Goal: Information Seeking & Learning: Learn about a topic

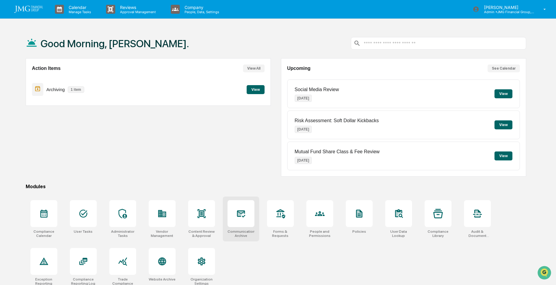
click at [242, 214] on icon at bounding box center [241, 214] width 10 height 10
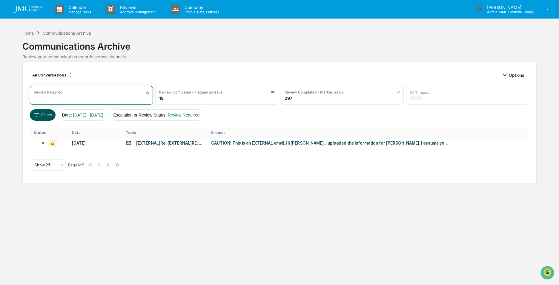
click at [42, 116] on button "Filters" at bounding box center [43, 114] width 26 height 11
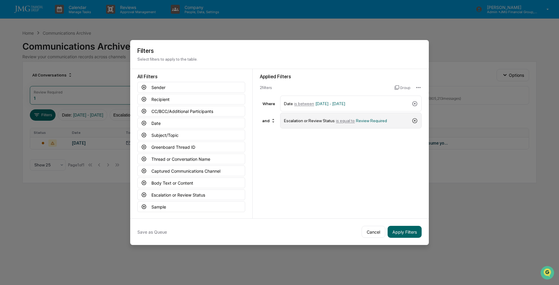
click at [414, 120] on icon at bounding box center [414, 120] width 5 height 5
click at [145, 99] on icon at bounding box center [143, 98] width 5 height 5
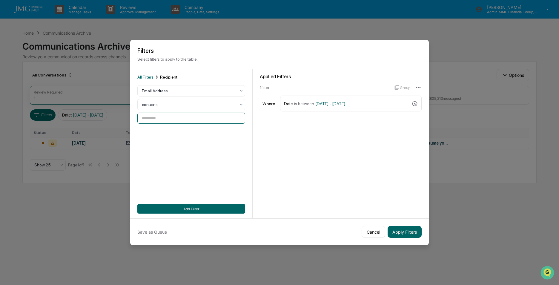
click at [186, 117] on input at bounding box center [191, 118] width 108 height 11
type input "**********"
click at [192, 210] on button "Add Filter" at bounding box center [191, 209] width 108 height 10
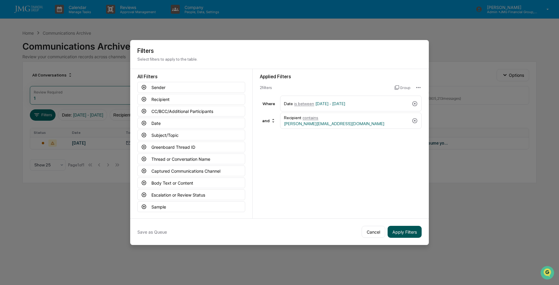
click at [403, 231] on button "Apply Filters" at bounding box center [405, 232] width 34 height 12
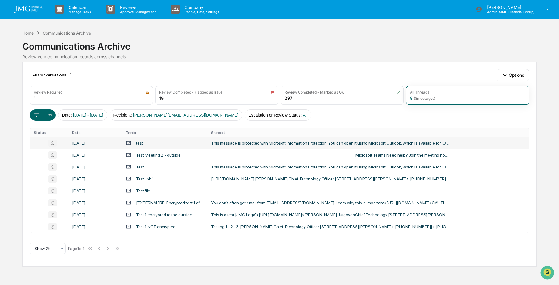
click at [269, 143] on div "This message is protected with Microsoft Information Protection. You can open i…" at bounding box center [330, 143] width 239 height 5
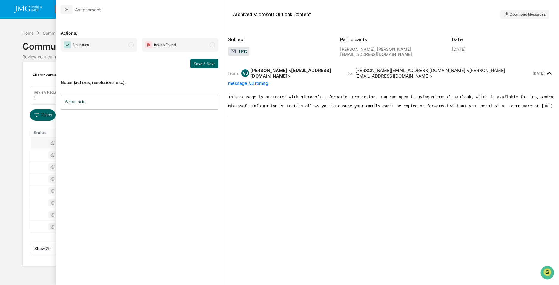
click at [15, 138] on div "Calendar Manage Tasks Reviews Approval Management Company People, Data, Setting…" at bounding box center [279, 142] width 559 height 285
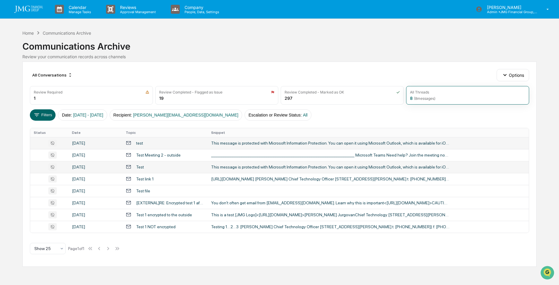
click at [180, 165] on div "Test" at bounding box center [165, 167] width 78 height 6
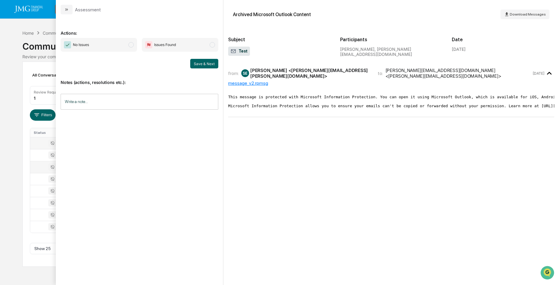
click at [258, 81] on div "message_v2.rpmsg" at bounding box center [391, 83] width 326 height 6
click at [406, 23] on div "Archived Microsoft Outlook Content Download Messages" at bounding box center [391, 14] width 326 height 19
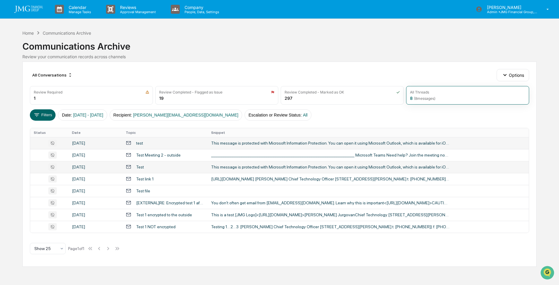
click at [13, 107] on div "Calendar Manage Tasks Reviews Approval Management Company People, Data, Setting…" at bounding box center [279, 142] width 559 height 285
click at [163, 214] on div "Test 1 encrypted to the outside" at bounding box center [164, 214] width 56 height 5
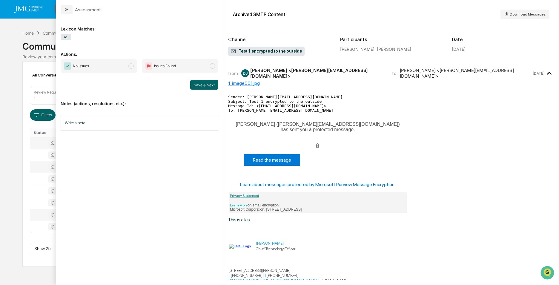
click at [253, 83] on div "1_image001.jpg" at bounding box center [391, 83] width 326 height 6
click at [259, 217] on p "This is a test." at bounding box center [391, 219] width 326 height 5
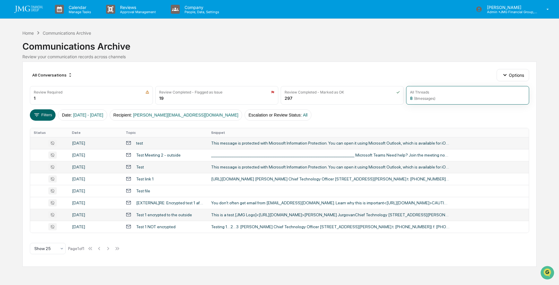
click at [11, 100] on div "Calendar Manage Tasks Reviews Approval Management Company People, Data, Setting…" at bounding box center [279, 142] width 559 height 285
click at [175, 142] on div "test" at bounding box center [165, 143] width 78 height 6
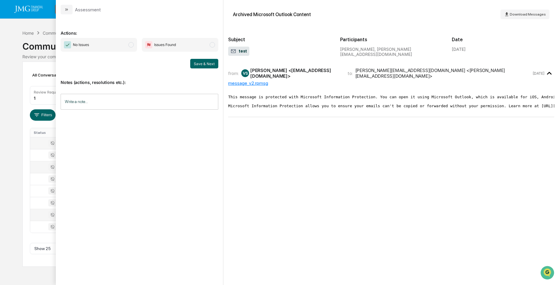
click at [18, 108] on div "Calendar Manage Tasks Reviews Approval Management Company People, Data, Setting…" at bounding box center [279, 142] width 559 height 285
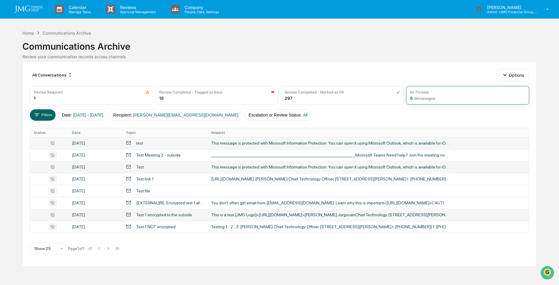
click at [166, 164] on td "Test" at bounding box center [164, 167] width 85 height 12
click at [13, 83] on div "Calendar Manage Tasks Reviews Approval Management Company People, Data, Setting…" at bounding box center [279, 142] width 559 height 285
click at [174, 213] on div "Test 1 encrypted to the outside" at bounding box center [164, 214] width 56 height 5
click at [20, 75] on div "Calendar Manage Tasks Reviews Approval Management Company People, Data, Setting…" at bounding box center [279, 142] width 559 height 285
click at [9, 185] on div "Calendar Manage Tasks Reviews Approval Management Company People, Data, Setting…" at bounding box center [279, 142] width 559 height 285
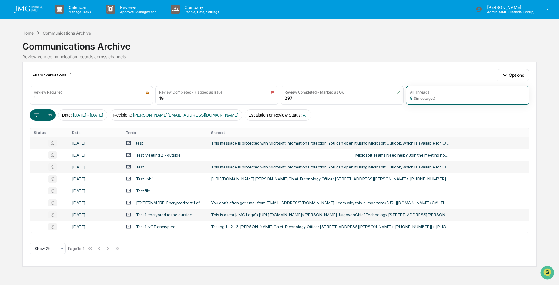
click at [102, 165] on div "[DATE]" at bounding box center [95, 167] width 47 height 5
click at [20, 118] on div "Calendar Manage Tasks Reviews Approval Management Company People, Data, Setting…" at bounding box center [279, 142] width 559 height 285
click at [265, 227] on div "Testing 1…2…3. Daniel R. Jurgovan Chief Technology Officer 2001 Butterfield Rd.…" at bounding box center [330, 226] width 239 height 5
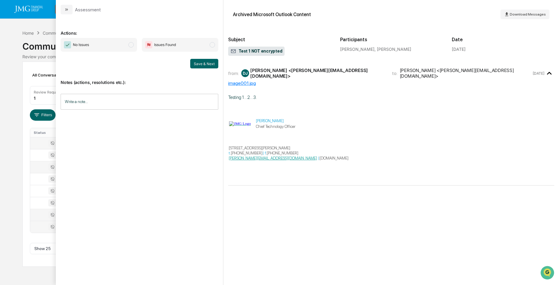
click at [16, 173] on div "Calendar Manage Tasks Reviews Approval Management Company People, Data, Setting…" at bounding box center [279, 142] width 559 height 285
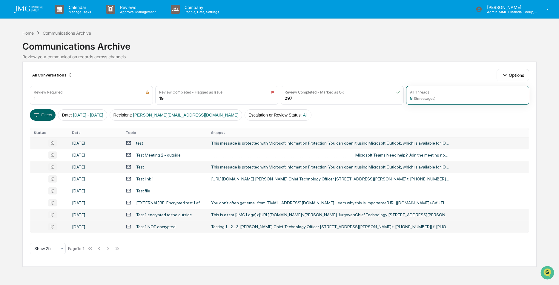
click at [170, 213] on div "Test 1 encrypted to the outside" at bounding box center [164, 214] width 56 height 5
click at [9, 92] on div "Calendar Manage Tasks Reviews Approval Management Company People, Data, Setting…" at bounding box center [279, 142] width 559 height 285
click at [164, 202] on div "[EXTERNAL]RE: Encrypted test 1 after Greenboard journaling" at bounding box center [170, 202] width 68 height 5
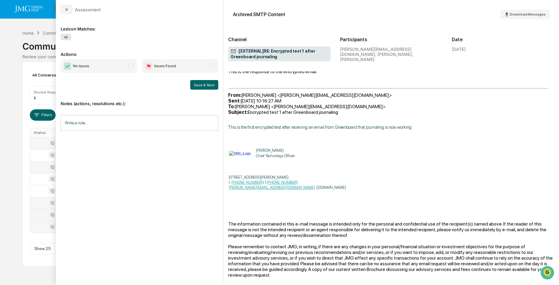
scroll to position [169, 0]
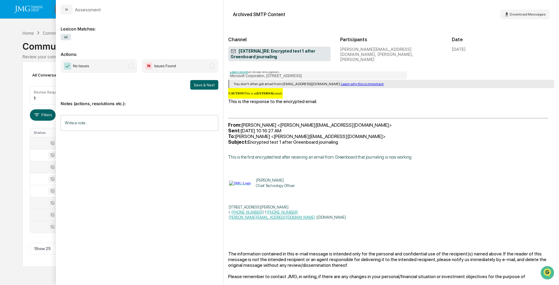
click at [237, 181] on img "modal" at bounding box center [240, 183] width 22 height 5
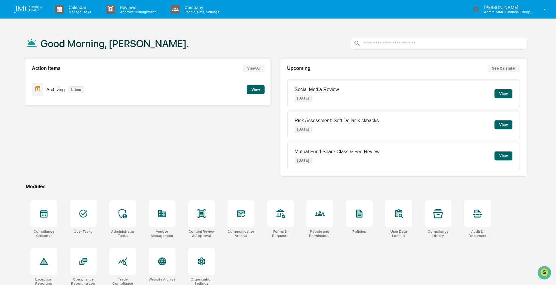
click at [9, 208] on div "Good Morning, Daniel. Action Items View All Archiving 1 item View Upcoming See …" at bounding box center [278, 170] width 556 height 285
click at [533, 86] on div "Good Morning, Daniel. Action Items View All Archiving 1 item View Upcoming See …" at bounding box center [276, 170] width 518 height 285
click at [6, 27] on div "Calendar Manage Tasks Reviews Approval Management Company People, Data, Setting…" at bounding box center [278, 156] width 556 height 313
click at [242, 214] on icon at bounding box center [241, 213] width 6 height 5
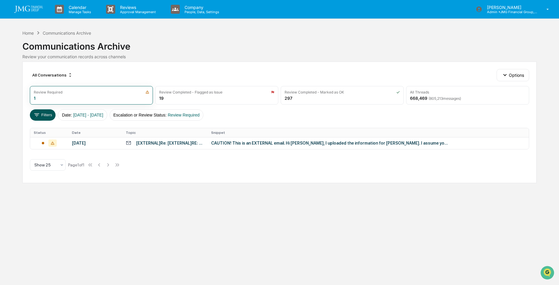
click at [50, 114] on button "Filters" at bounding box center [43, 114] width 26 height 11
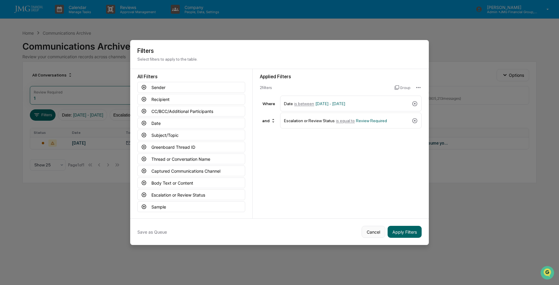
click at [377, 230] on button "Cancel" at bounding box center [374, 232] width 24 height 12
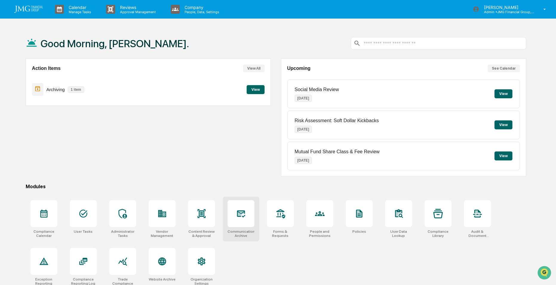
click at [238, 217] on icon at bounding box center [241, 214] width 10 height 10
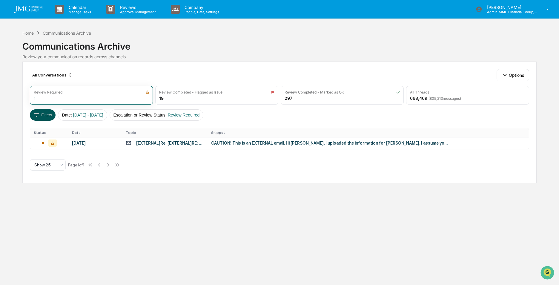
click at [50, 114] on button "Filters" at bounding box center [43, 114] width 26 height 11
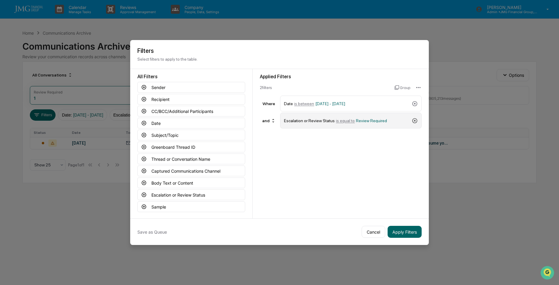
click at [414, 119] on icon at bounding box center [415, 121] width 6 height 6
click at [164, 101] on button "Recipient" at bounding box center [191, 99] width 108 height 11
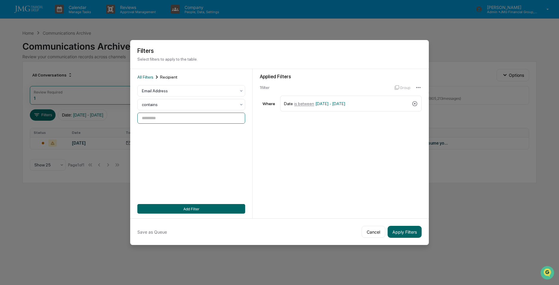
click at [176, 119] on input at bounding box center [191, 118] width 108 height 11
type input "**********"
click at [194, 210] on button "Add Filter" at bounding box center [191, 209] width 108 height 10
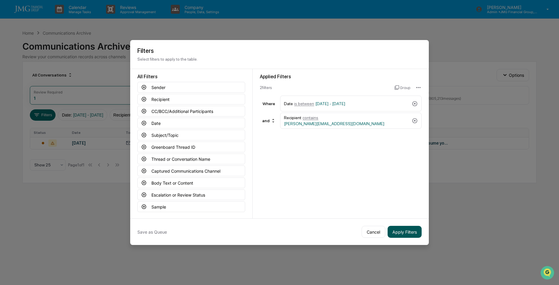
click at [399, 231] on button "Apply Filters" at bounding box center [405, 232] width 34 height 12
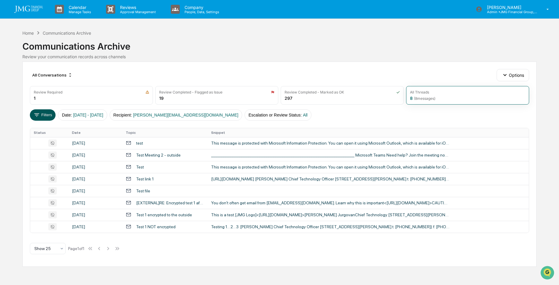
click at [40, 112] on button "Filters" at bounding box center [43, 114] width 26 height 11
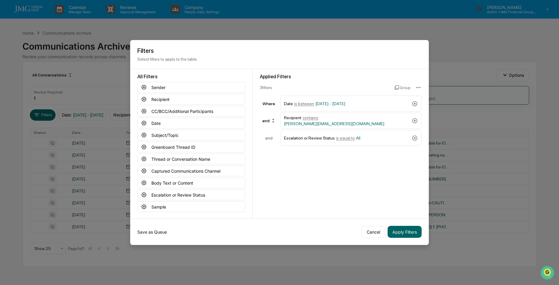
click at [155, 232] on button "Save as Queue" at bounding box center [152, 232] width 30 height 12
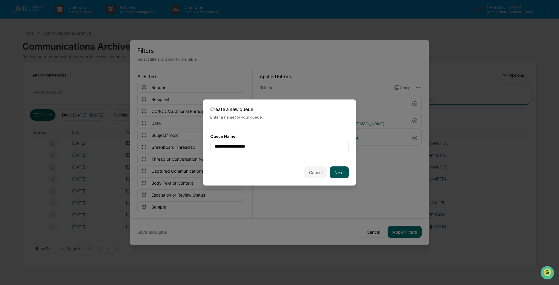
type input "**********"
click at [337, 172] on button "Next" at bounding box center [339, 172] width 19 height 12
click at [242, 147] on div at bounding box center [277, 147] width 125 height 6
click at [284, 122] on div "Select Queue Owners Select the owners for your queue." at bounding box center [279, 112] width 153 height 27
click at [311, 175] on button "Back" at bounding box center [313, 173] width 19 height 12
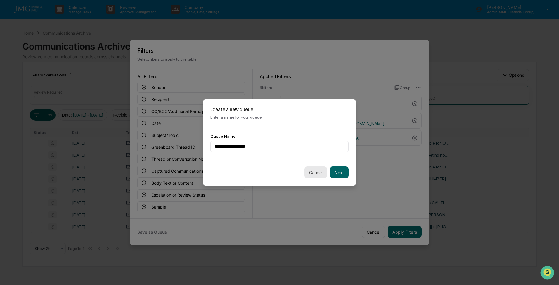
click at [316, 173] on button "Cancel" at bounding box center [315, 172] width 23 height 12
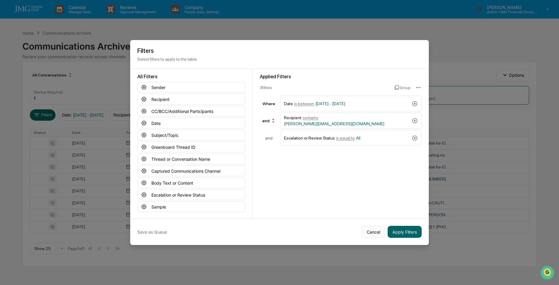
click at [373, 232] on button "Cancel" at bounding box center [374, 232] width 24 height 12
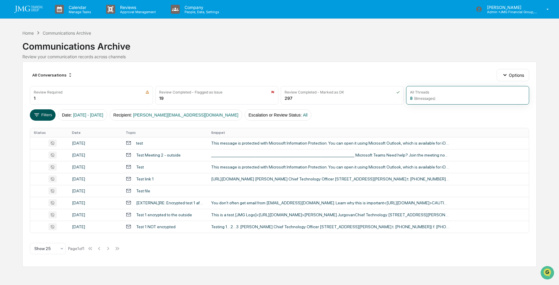
click at [44, 114] on button "Filters" at bounding box center [43, 114] width 26 height 11
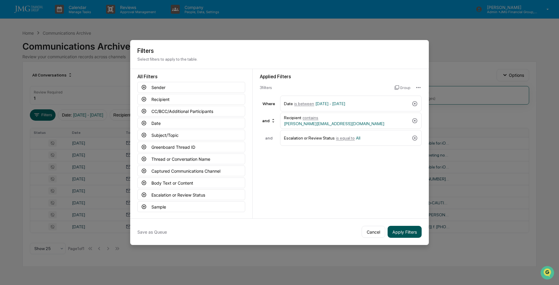
click at [408, 232] on button "Apply Filters" at bounding box center [405, 232] width 34 height 12
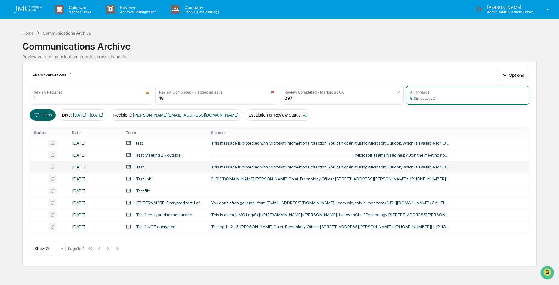
click at [187, 166] on div "Test" at bounding box center [165, 167] width 78 height 6
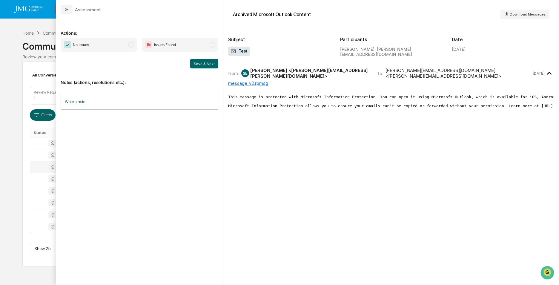
click at [11, 169] on div "Calendar Manage Tasks Reviews Approval Management Company People, Data, Setting…" at bounding box center [279, 142] width 559 height 285
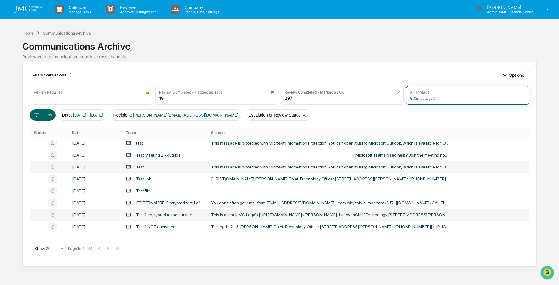
click at [165, 214] on div "Test 1 encrypted to the outside" at bounding box center [164, 214] width 56 height 5
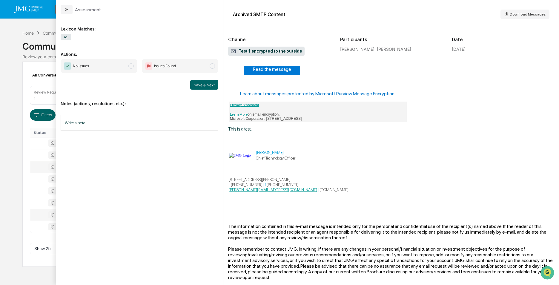
scroll to position [31, 0]
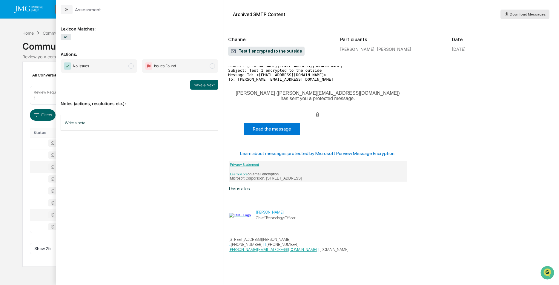
click at [526, 14] on span "Download Messages" at bounding box center [528, 14] width 36 height 4
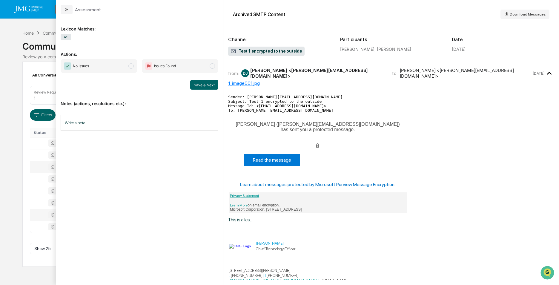
click at [533, 58] on div "Channel Test 1 encrypted to the outside Participants Daniel R. Jurgovan, Dan Ju…" at bounding box center [391, 42] width 326 height 36
click at [10, 78] on div "Calendar Manage Tasks Reviews Approval Management Company People, Data, Setting…" at bounding box center [279, 142] width 559 height 285
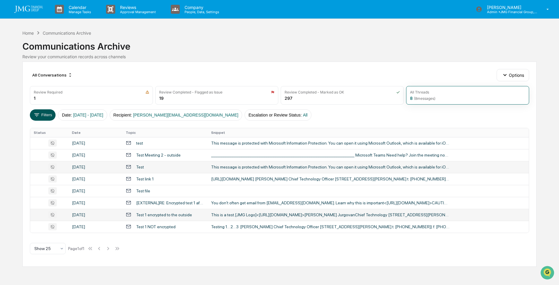
click at [43, 117] on button "Filters" at bounding box center [43, 114] width 26 height 11
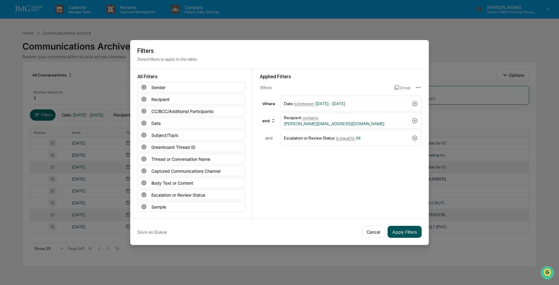
click at [410, 234] on button "Apply Filters" at bounding box center [405, 232] width 34 height 12
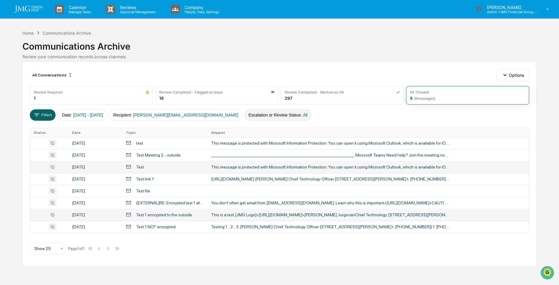
click at [248, 116] on button "Escalation or Review Status : All" at bounding box center [278, 114] width 67 height 11
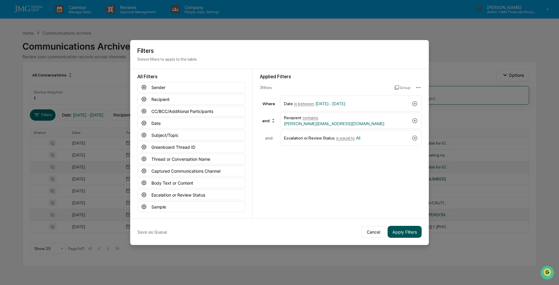
click at [397, 232] on button "Apply Filters" at bounding box center [405, 232] width 34 height 12
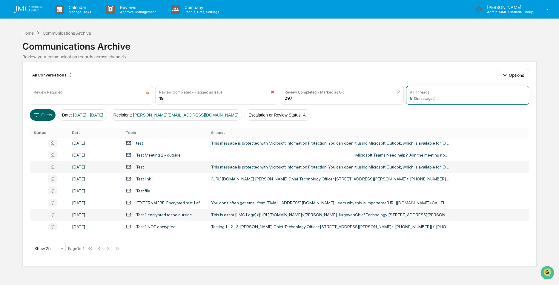
click at [28, 34] on div "Home" at bounding box center [27, 32] width 11 height 5
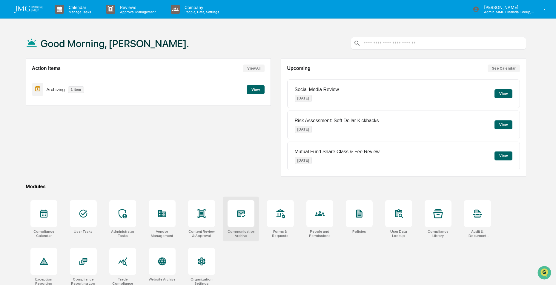
click at [240, 216] on icon at bounding box center [241, 213] width 8 height 7
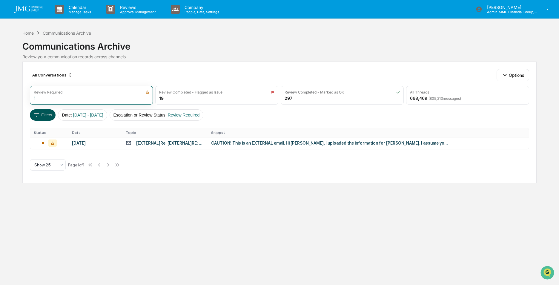
click at [47, 114] on button "Filters" at bounding box center [43, 114] width 26 height 11
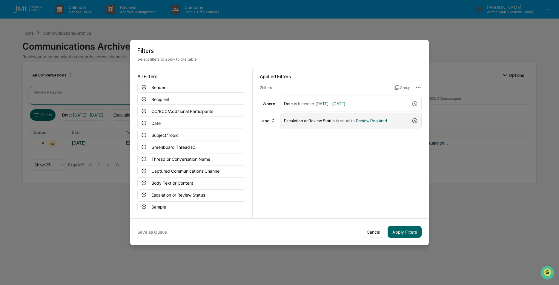
click at [416, 119] on icon at bounding box center [415, 121] width 6 height 6
click at [402, 234] on button "Apply Filters" at bounding box center [405, 232] width 34 height 12
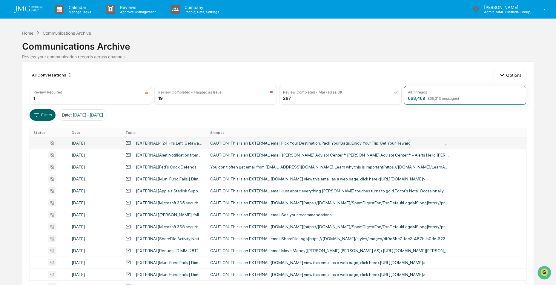
click at [153, 143] on div "[EXTERNAL]< 24 Hrs Left: Getaway + Get 50,000 Hilton Honors Points" at bounding box center [169, 143] width 67 height 5
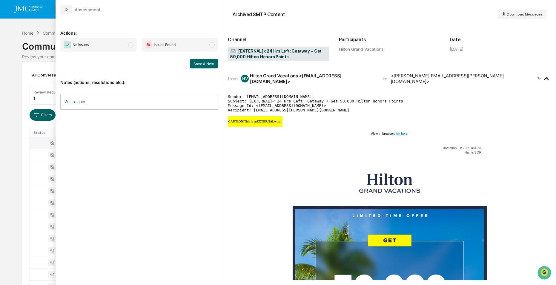
click at [8, 92] on div "Calendar Manage Tasks Reviews Approval Management Company People, Data, Setting…" at bounding box center [278, 235] width 556 height 470
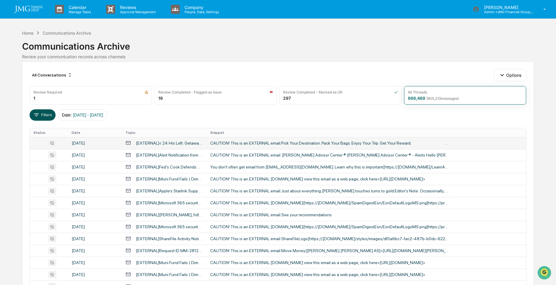
click at [48, 115] on button "Filters" at bounding box center [43, 114] width 26 height 11
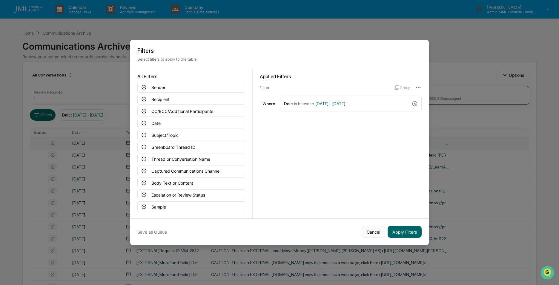
click at [380, 233] on button "Cancel" at bounding box center [374, 232] width 24 height 12
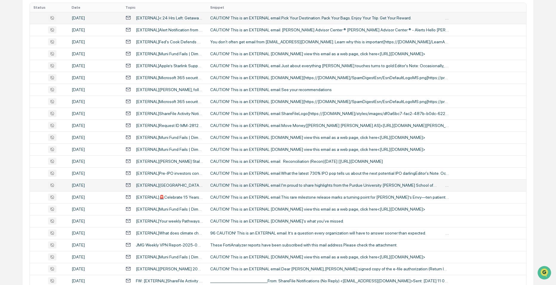
scroll to position [6, 0]
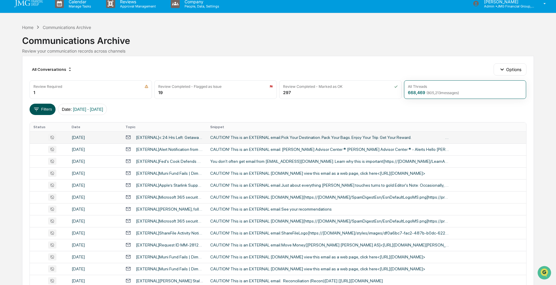
click at [44, 108] on button "Filters" at bounding box center [43, 109] width 26 height 11
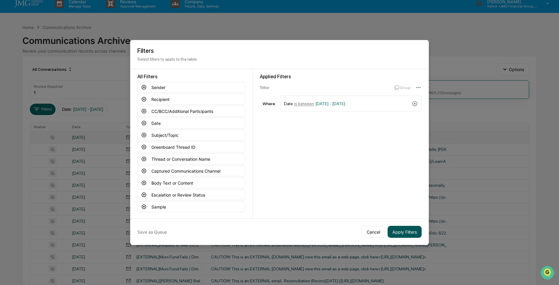
click at [407, 231] on button "Apply Filters" at bounding box center [405, 232] width 34 height 12
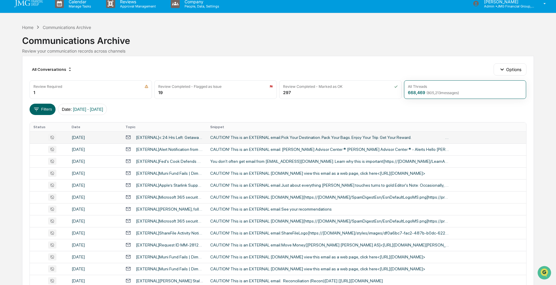
click at [288, 135] on div "CAUTION! This is an EXTERNAL email.Pick Your Destination. Pack Your Bags. Enjoy…" at bounding box center [329, 137] width 239 height 5
click at [15, 62] on div "Calendar Manage Tasks Reviews Approval Management Company People, Data, Setting…" at bounding box center [278, 229] width 556 height 470
